Goal: Task Accomplishment & Management: Manage account settings

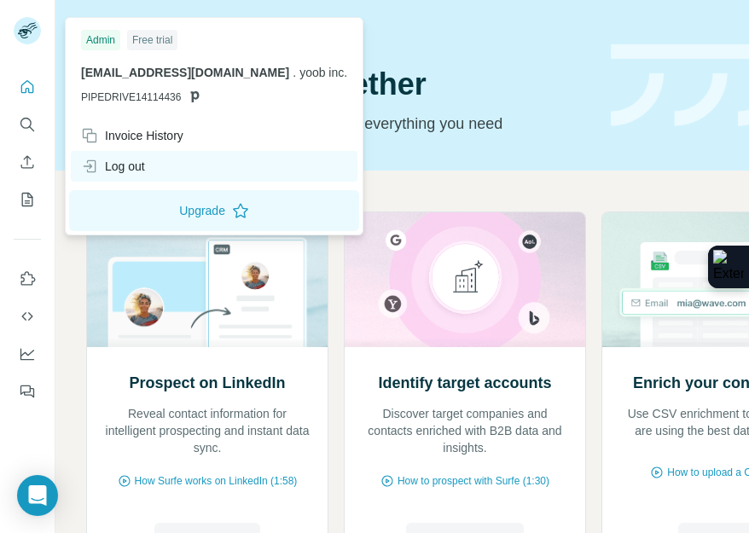
click at [95, 162] on icon at bounding box center [91, 166] width 9 height 13
click at [87, 164] on icon at bounding box center [89, 166] width 17 height 17
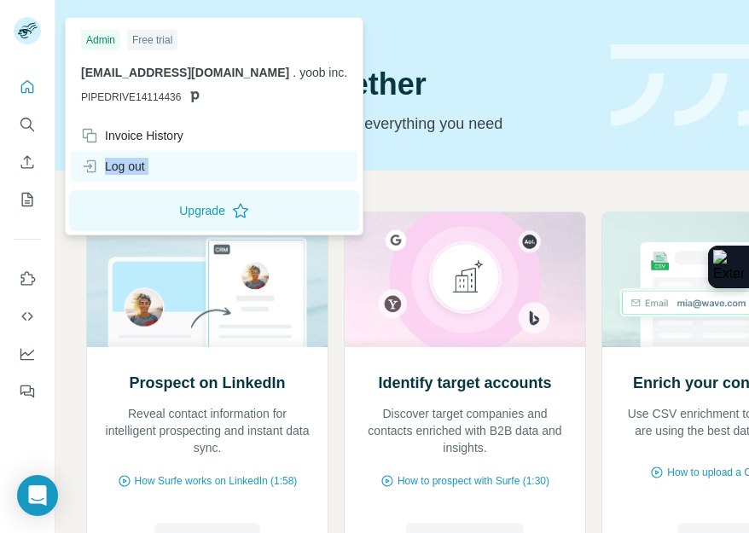
click at [87, 164] on icon at bounding box center [89, 166] width 17 height 17
click at [181, 160] on div "Log out" at bounding box center [214, 166] width 287 height 31
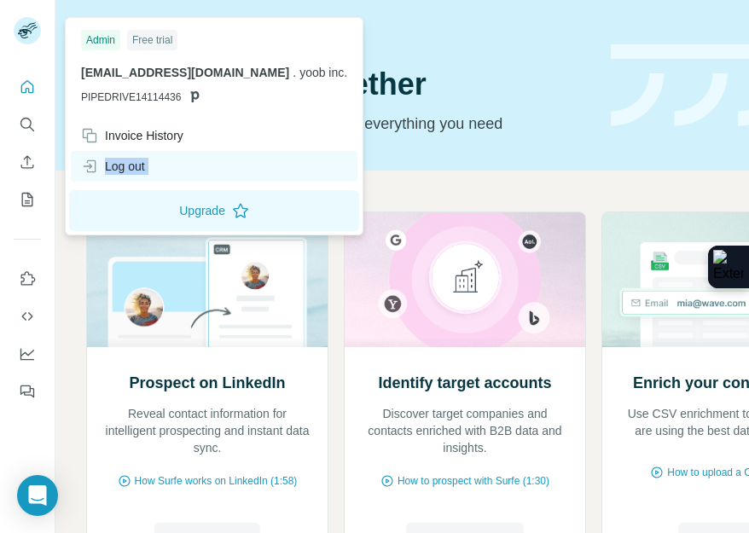
click at [181, 160] on div "Log out" at bounding box center [214, 166] width 287 height 31
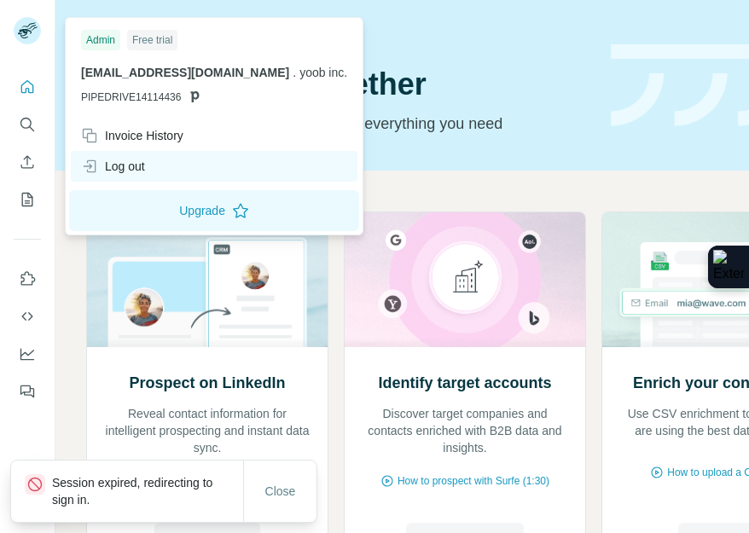
click at [161, 163] on div "Log out" at bounding box center [214, 166] width 287 height 31
click at [91, 162] on icon at bounding box center [89, 166] width 17 height 17
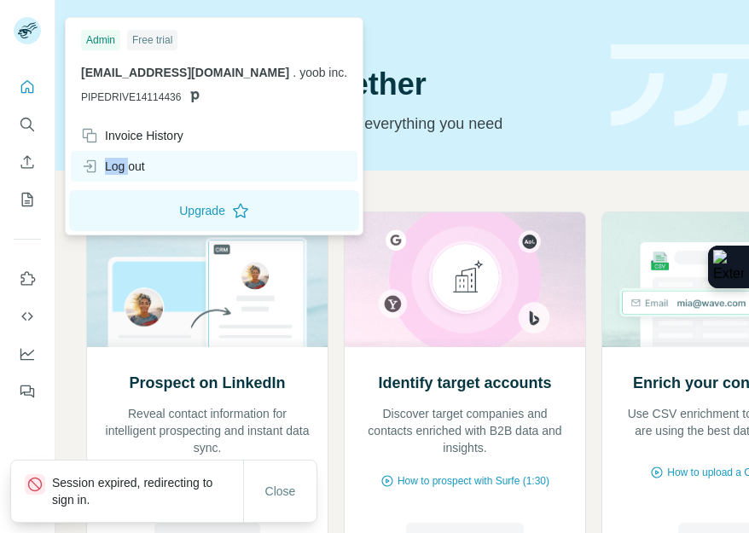
click at [91, 162] on icon at bounding box center [89, 166] width 17 height 17
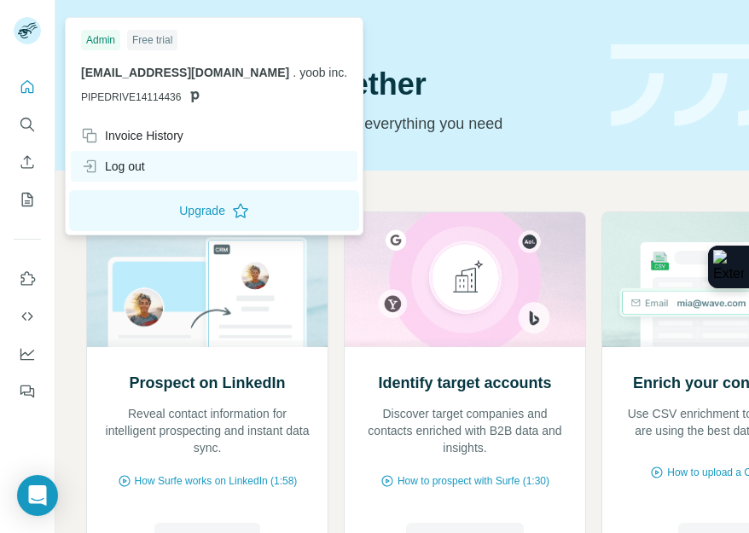
click at [91, 162] on icon at bounding box center [89, 166] width 17 height 17
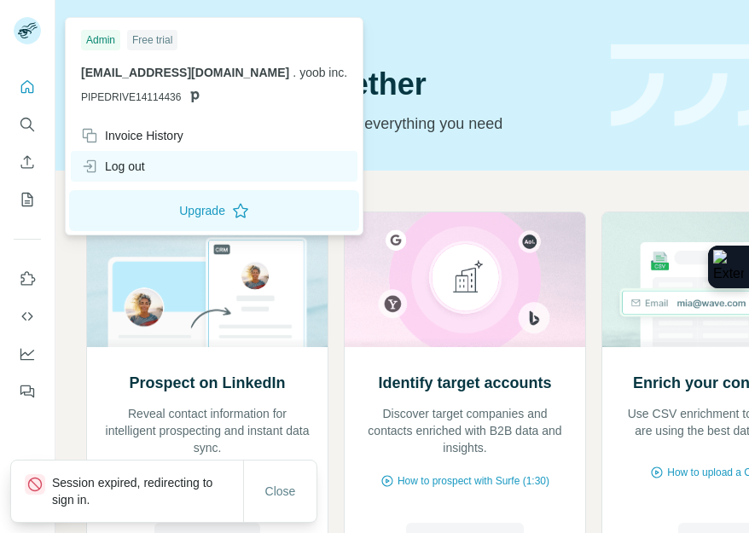
click at [91, 161] on icon at bounding box center [91, 166] width 9 height 13
